Goal: Task Accomplishment & Management: Manage account settings

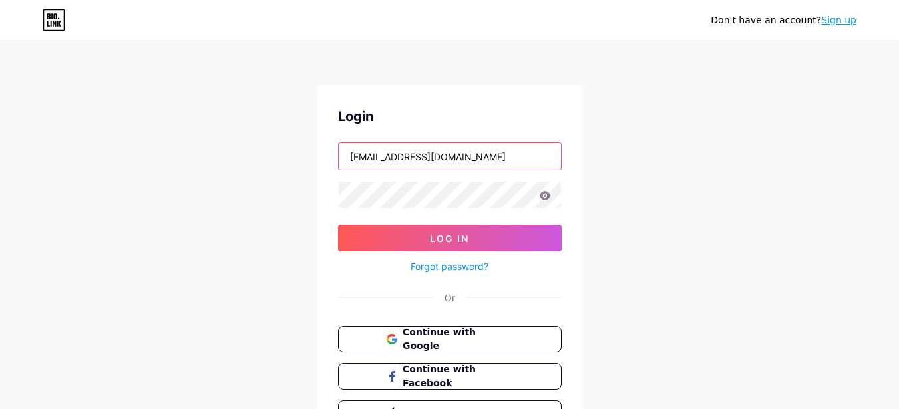
click at [471, 155] on input "[EMAIL_ADDRESS][DOMAIN_NAME]" at bounding box center [450, 156] width 222 height 27
click at [482, 155] on input "[EMAIL_ADDRESS][DOMAIN_NAME]" at bounding box center [450, 156] width 222 height 27
click at [438, 158] on input "sa" at bounding box center [450, 156] width 222 height 27
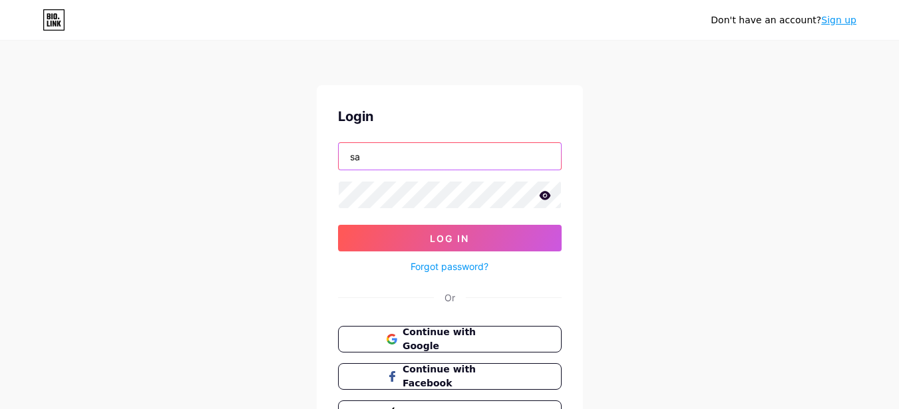
click at [408, 150] on input "sa" at bounding box center [450, 156] width 222 height 27
paste input "[EMAIL_ADDRESS][DOMAIN_NAME]"
type input "[EMAIL_ADDRESS][DOMAIN_NAME]"
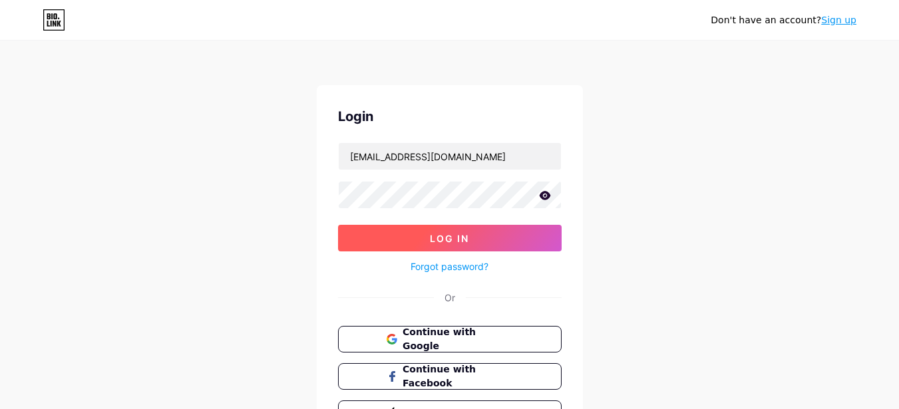
click at [377, 238] on button "Log In" at bounding box center [450, 238] width 224 height 27
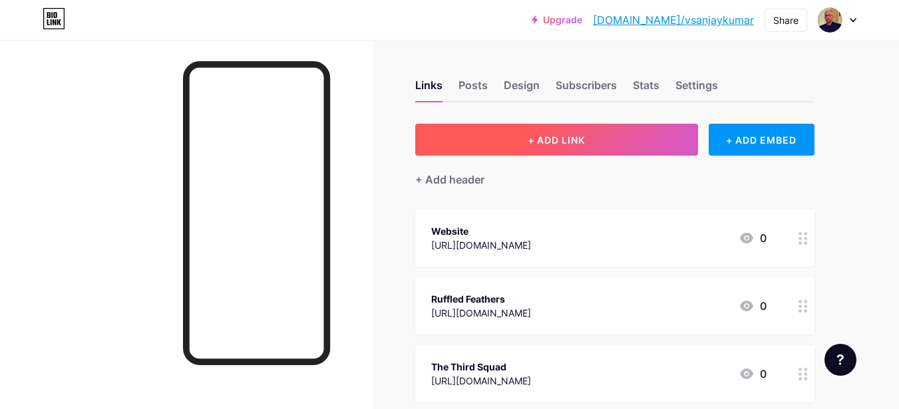
click at [528, 134] on span "+ ADD LINK" at bounding box center [556, 139] width 57 height 11
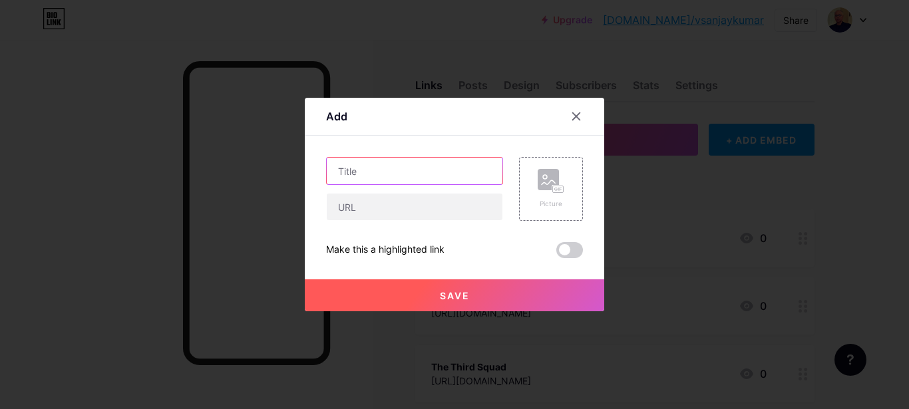
click at [389, 176] on input "text" at bounding box center [415, 171] width 176 height 27
paste input "[URL][DOMAIN_NAME]"
type input "[URL][DOMAIN_NAME]"
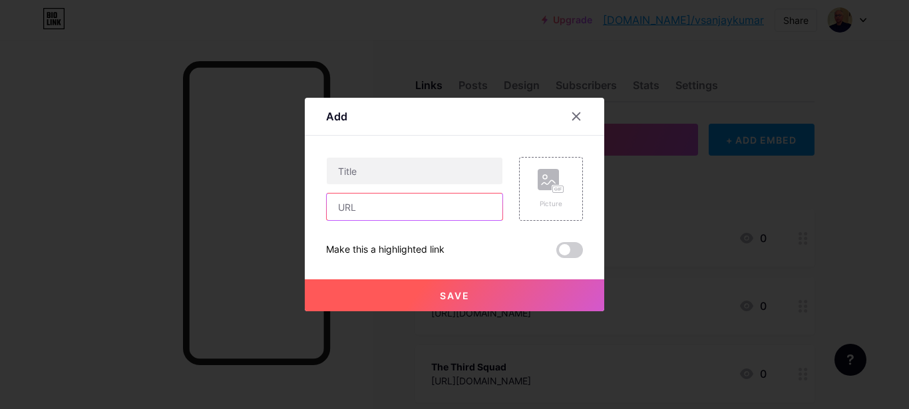
click at [389, 210] on input "text" at bounding box center [415, 207] width 176 height 27
paste input "[URL][DOMAIN_NAME]"
type input "[URL][DOMAIN_NAME]"
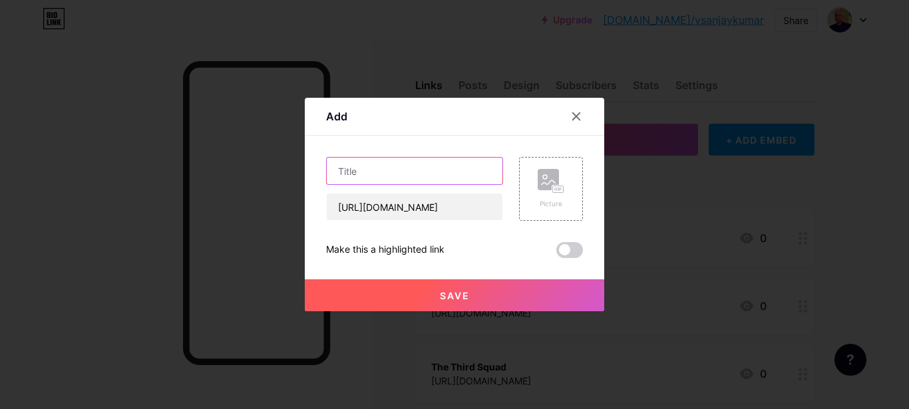
click at [382, 164] on input "text" at bounding box center [415, 171] width 176 height 27
paste input "STRADDLING THE ART WORLD AND WRITING"
type input "STRADDLING THE ART WORLD AND WRITING"
click at [451, 285] on button "Save" at bounding box center [455, 296] width 300 height 32
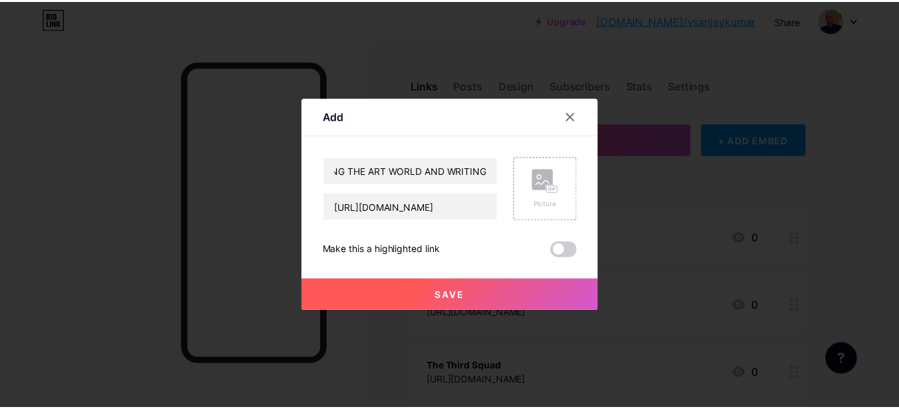
scroll to position [0, 0]
